Goal: Find specific page/section: Find specific page/section

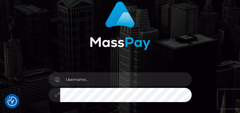
scroll to position [44, 0]
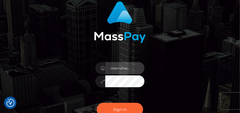
type input "denise"
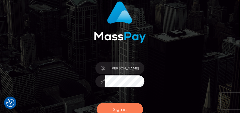
drag, startPoint x: 140, startPoint y: 0, endPoint x: 119, endPoint y: 107, distance: 109.2
click at [119, 68] on button "Sign in" at bounding box center [120, 109] width 46 height 13
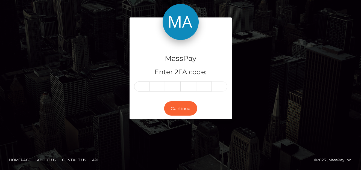
scroll to position [10, 0]
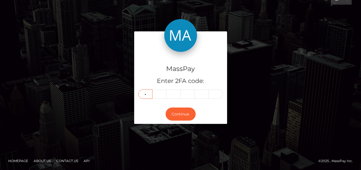
type input "6"
type input "3"
type input "8"
type input "5"
type input "3"
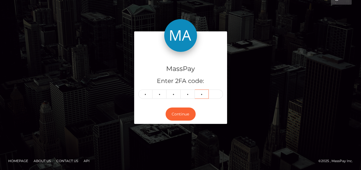
type input "3"
type input "2"
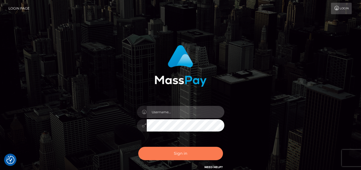
type input "denise"
click at [186, 154] on button "Sign in" at bounding box center [180, 153] width 85 height 13
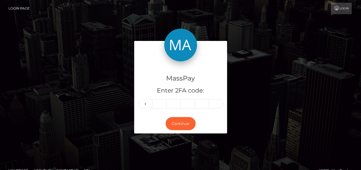
type input "3"
type input "8"
type input "5"
type input "3"
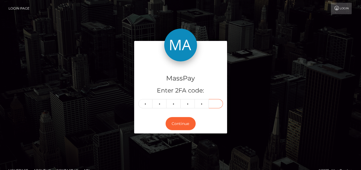
type input "2"
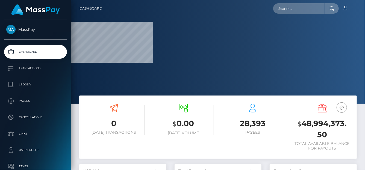
scroll to position [97, 87]
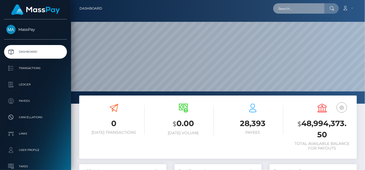
click at [298, 11] on input "text" at bounding box center [298, 8] width 51 height 10
paste input "kevinhenrypeart@gmail.com"
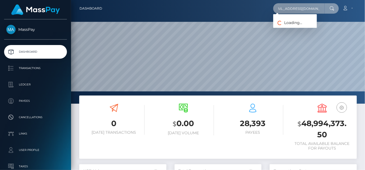
type input "kevinhenrypeart@gmail.com"
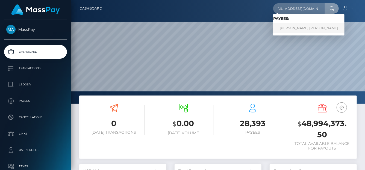
scroll to position [0, 0]
drag, startPoint x: 292, startPoint y: 27, endPoint x: 289, endPoint y: 28, distance: 3.5
click at [289, 28] on link "Kevin Henry Peart" at bounding box center [308, 28] width 71 height 10
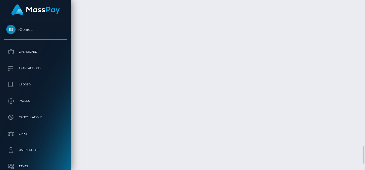
scroll to position [66, 87]
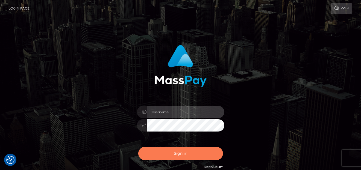
type input "[PERSON_NAME]"
click at [195, 151] on button "Sign in" at bounding box center [180, 153] width 85 height 13
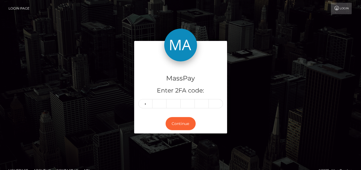
type input "3"
type input "7"
type input "3"
type input "1"
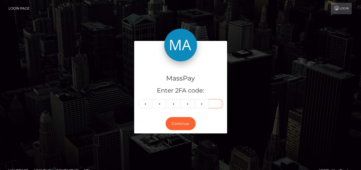
type input "6"
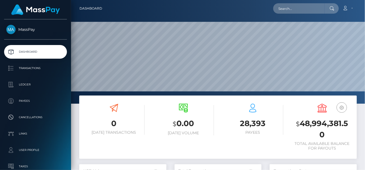
scroll to position [97, 87]
click at [299, 12] on input "text" at bounding box center [298, 8] width 51 height 10
paste input "daliaeema@gmail.com"
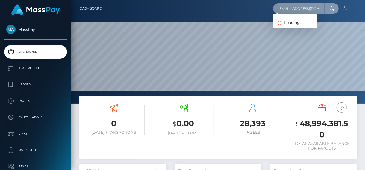
type input "daliaeema@gmail.com"
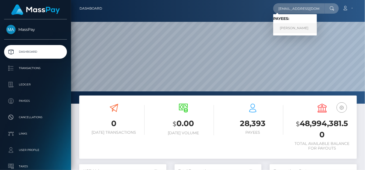
click at [296, 28] on link "JOYCE DE NIEVA CUDEN" at bounding box center [295, 28] width 44 height 10
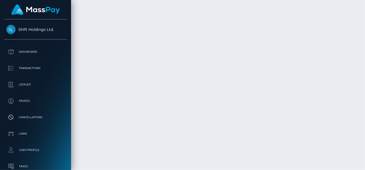
scroll to position [1750, 0]
click at [327, 75] on body "Shift Holdings Ltd. Dashboard Transactions Ledger Payees Links Taxes" at bounding box center [182, 85] width 365 height 170
click at [327, 75] on div "Force status update" at bounding box center [324, 69] width 40 height 14
click at [327, 75] on body "Shift Holdings Ltd. Dashboard Transactions Ledger Payees Links Taxes" at bounding box center [182, 85] width 365 height 170
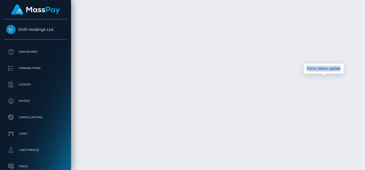
click at [327, 75] on div "Force status update" at bounding box center [324, 69] width 40 height 14
click at [327, 75] on body "Shift Holdings Ltd. Dashboard Transactions Ledger Payees Links Taxes" at bounding box center [182, 85] width 365 height 170
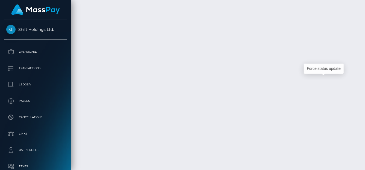
click at [327, 75] on div "Force status update" at bounding box center [324, 69] width 40 height 14
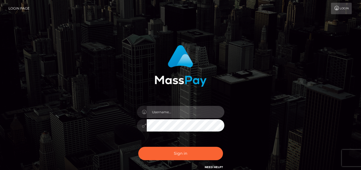
type input "denise"
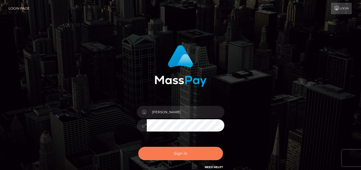
click at [175, 151] on button "Sign in" at bounding box center [180, 153] width 85 height 13
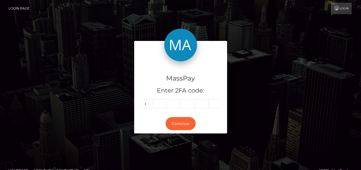
type input "0"
type input "5"
type input "4"
type input "9"
type input "5"
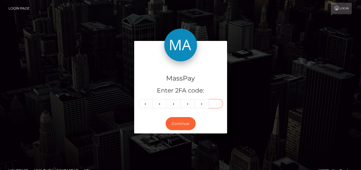
type input "6"
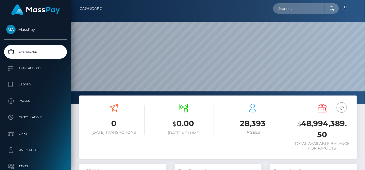
scroll to position [97, 87]
click at [295, 10] on input "text" at bounding box center [298, 8] width 51 height 10
paste input "jacqueline2ako@gmail.com"
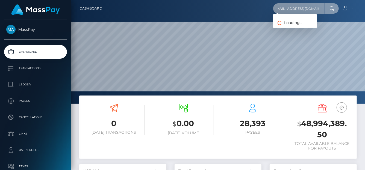
type input "jacqueline2ako@gmail.com"
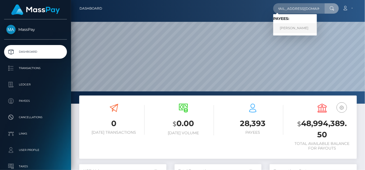
scroll to position [0, 0]
click at [282, 25] on link "JACQUELINE-SUZANNE AKOKA EGVENDE" at bounding box center [295, 28] width 44 height 10
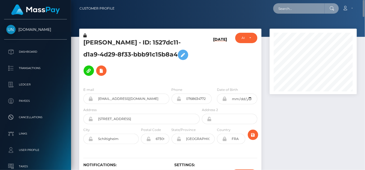
click at [284, 6] on input "text" at bounding box center [298, 8] width 51 height 10
paste input "[EMAIL_ADDRESS][DOMAIN_NAME]"
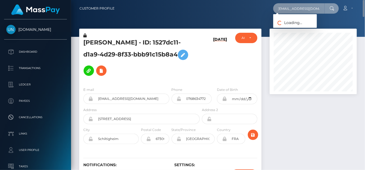
type input "[EMAIL_ADDRESS][DOMAIN_NAME]"
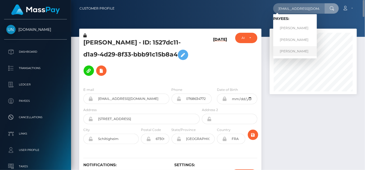
click at [286, 52] on link "ANDREI MARKAU" at bounding box center [295, 51] width 44 height 10
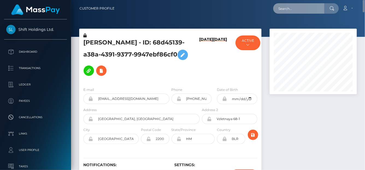
click at [281, 7] on input "text" at bounding box center [298, 8] width 51 height 10
paste input "0a2c001c-6e3d-4be6-94c3-0f2adb19989d"
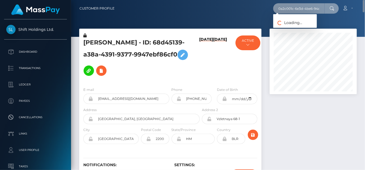
scroll to position [0, 27]
type input "0a2c001c-6e3d-4be6-94c3-0f2adb19989d"
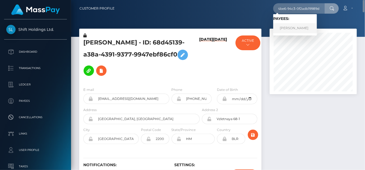
click at [291, 30] on link "Carla Harbaugh" at bounding box center [295, 28] width 44 height 10
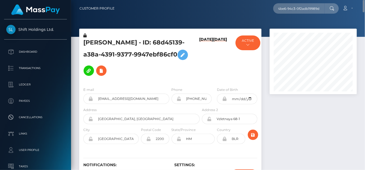
scroll to position [0, 0]
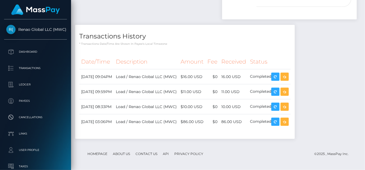
scroll to position [66, 87]
